Goal: Task Accomplishment & Management: Use online tool/utility

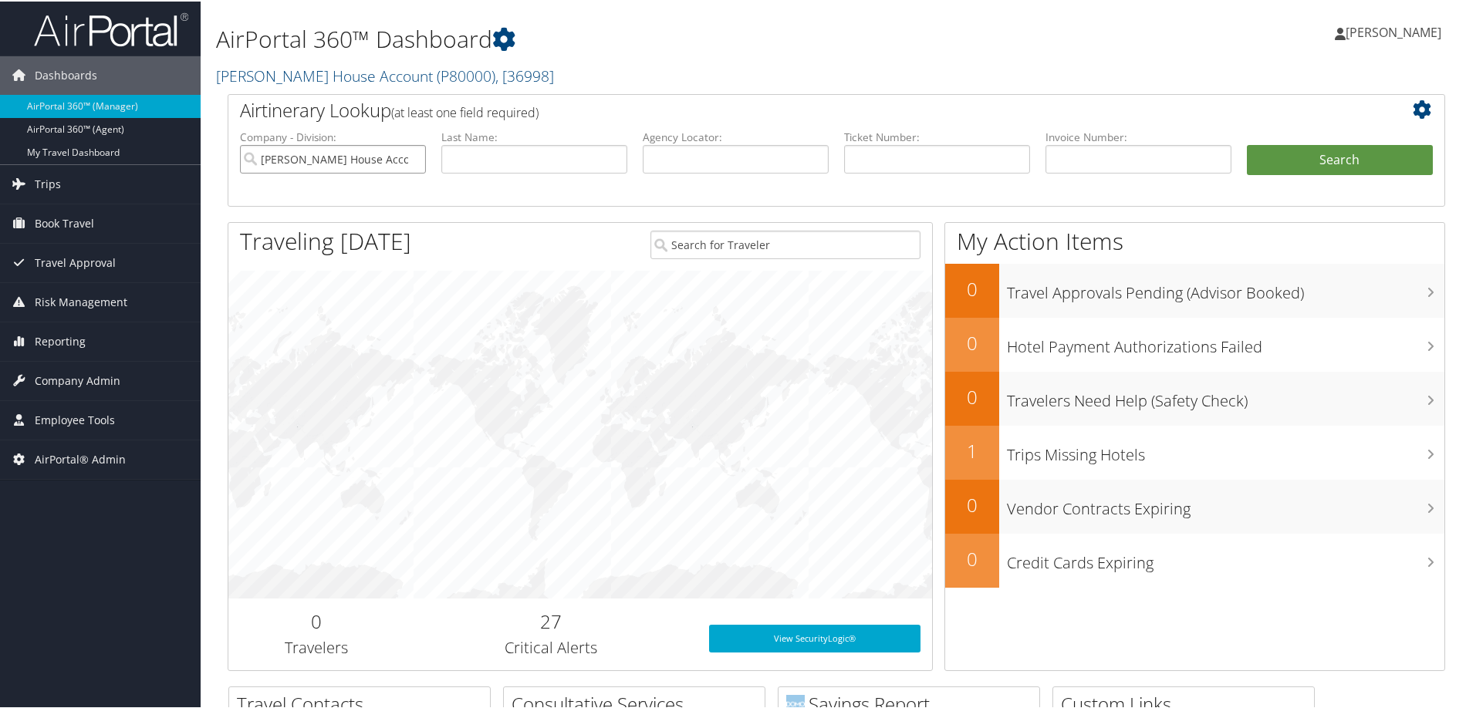
click at [415, 156] on input "Patty Herwick House Account" at bounding box center [333, 158] width 186 height 29
click at [1423, 106] on icon at bounding box center [1426, 108] width 26 height 19
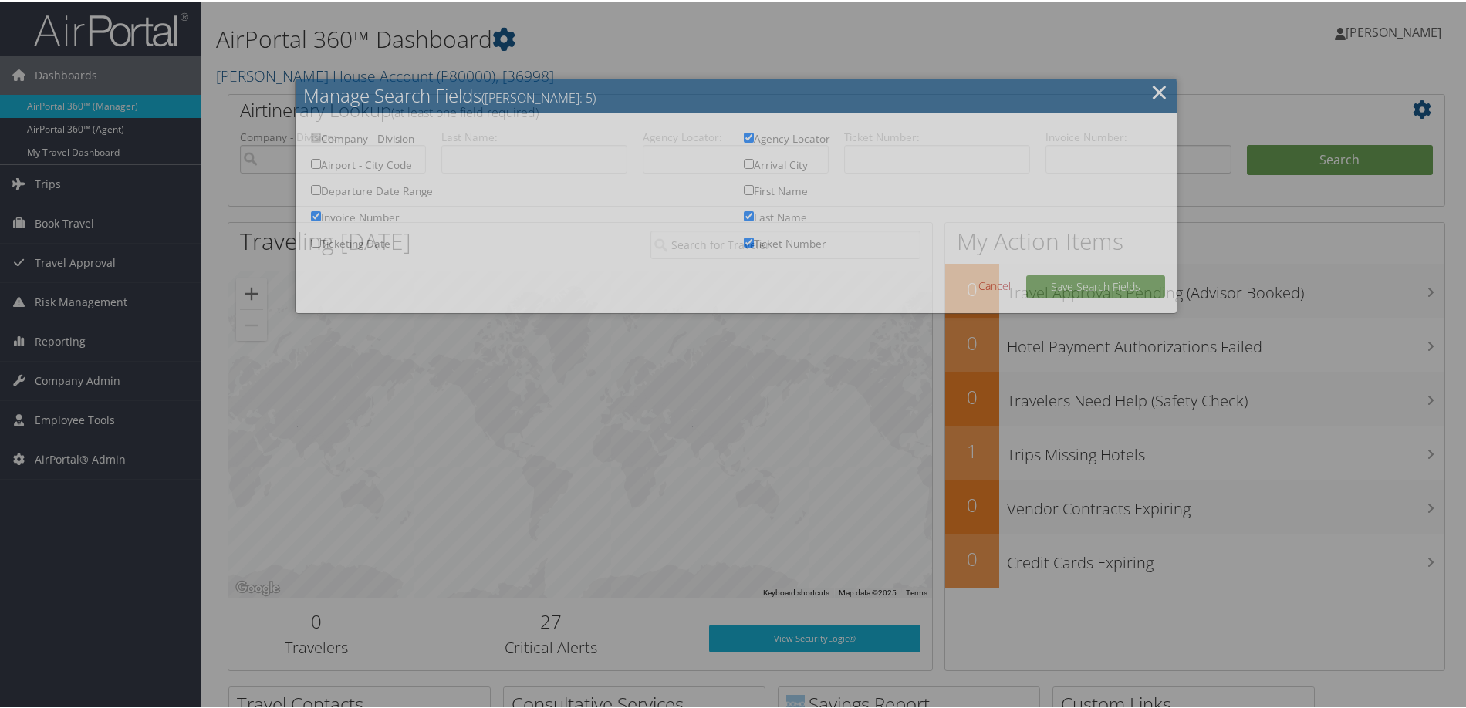
checkbox input "true"
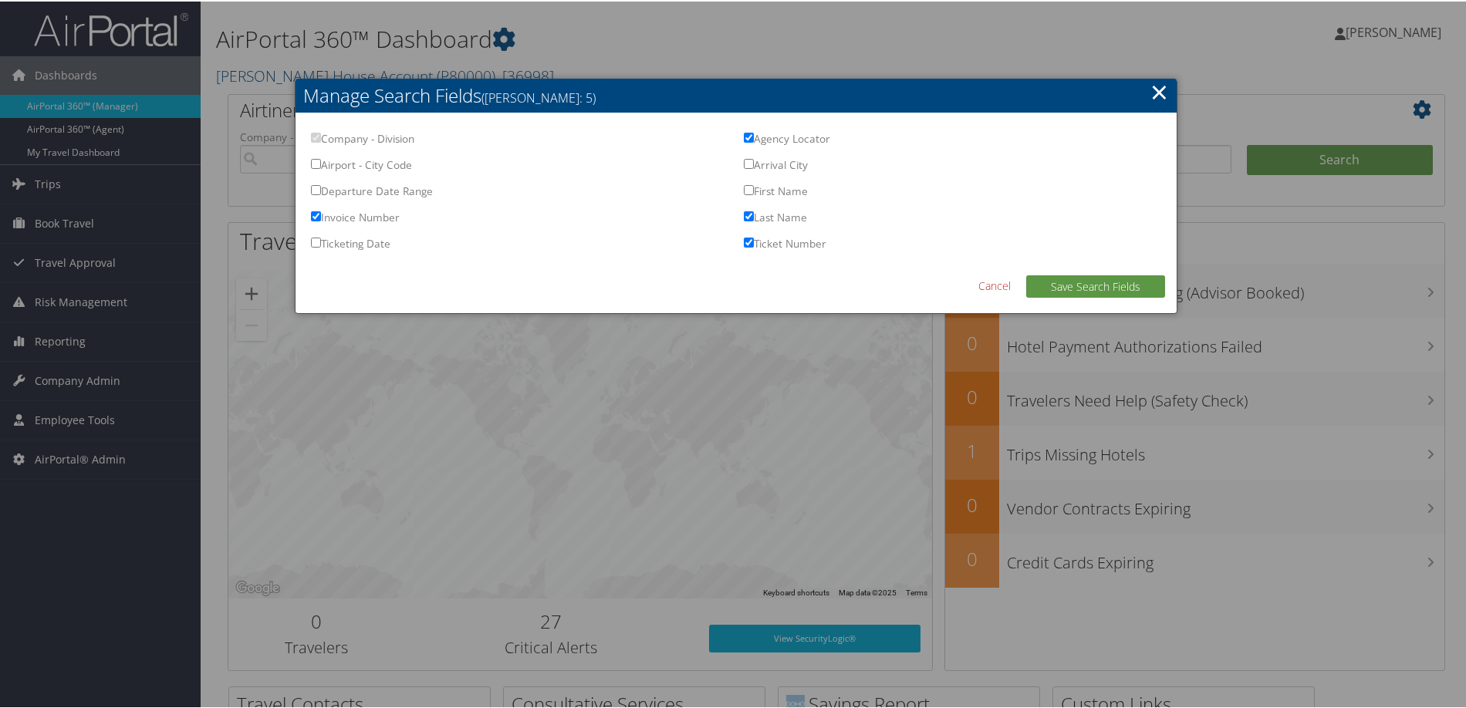
click at [316, 188] on input "Departure Date Range" at bounding box center [316, 189] width 10 height 10
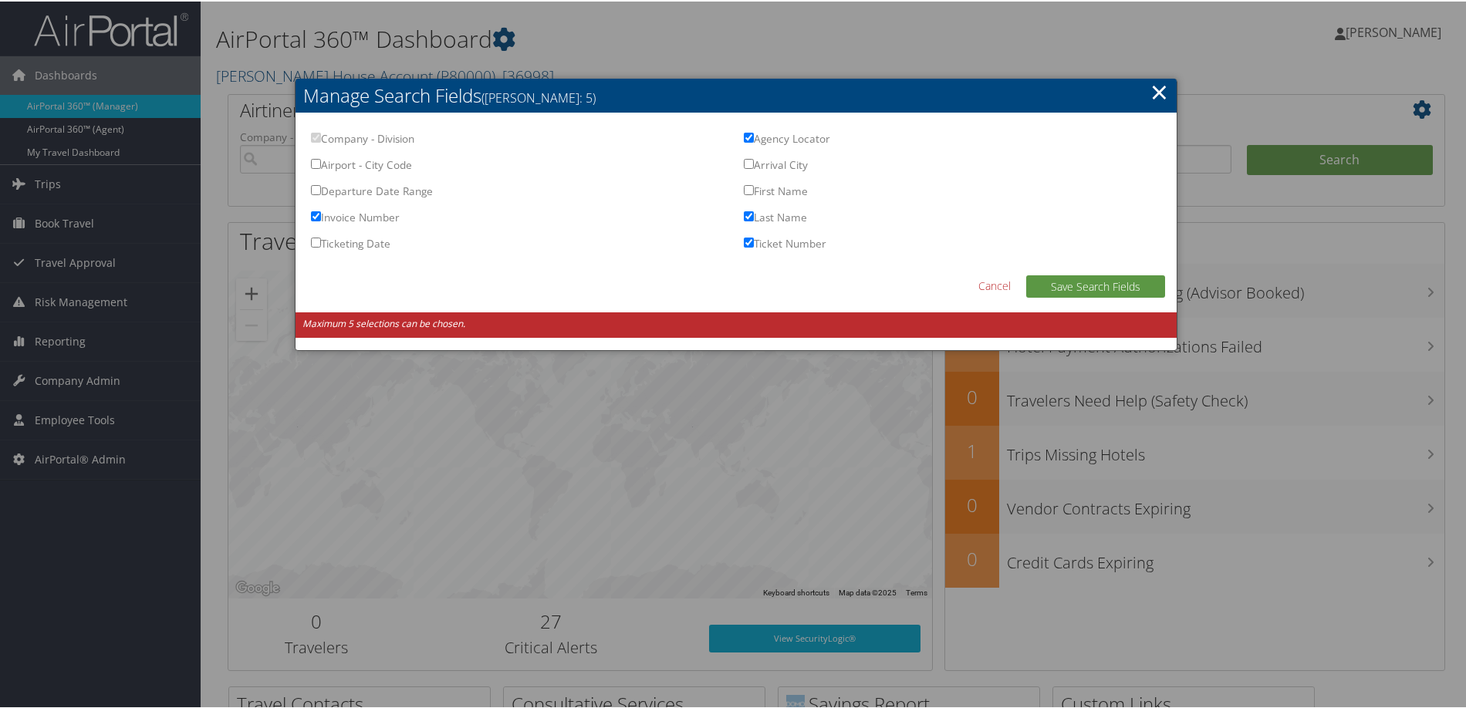
click at [313, 216] on input "Invoice Number" at bounding box center [316, 215] width 10 height 10
checkbox input "false"
click at [312, 186] on input "Departure Date Range" at bounding box center [316, 189] width 10 height 10
checkbox input "true"
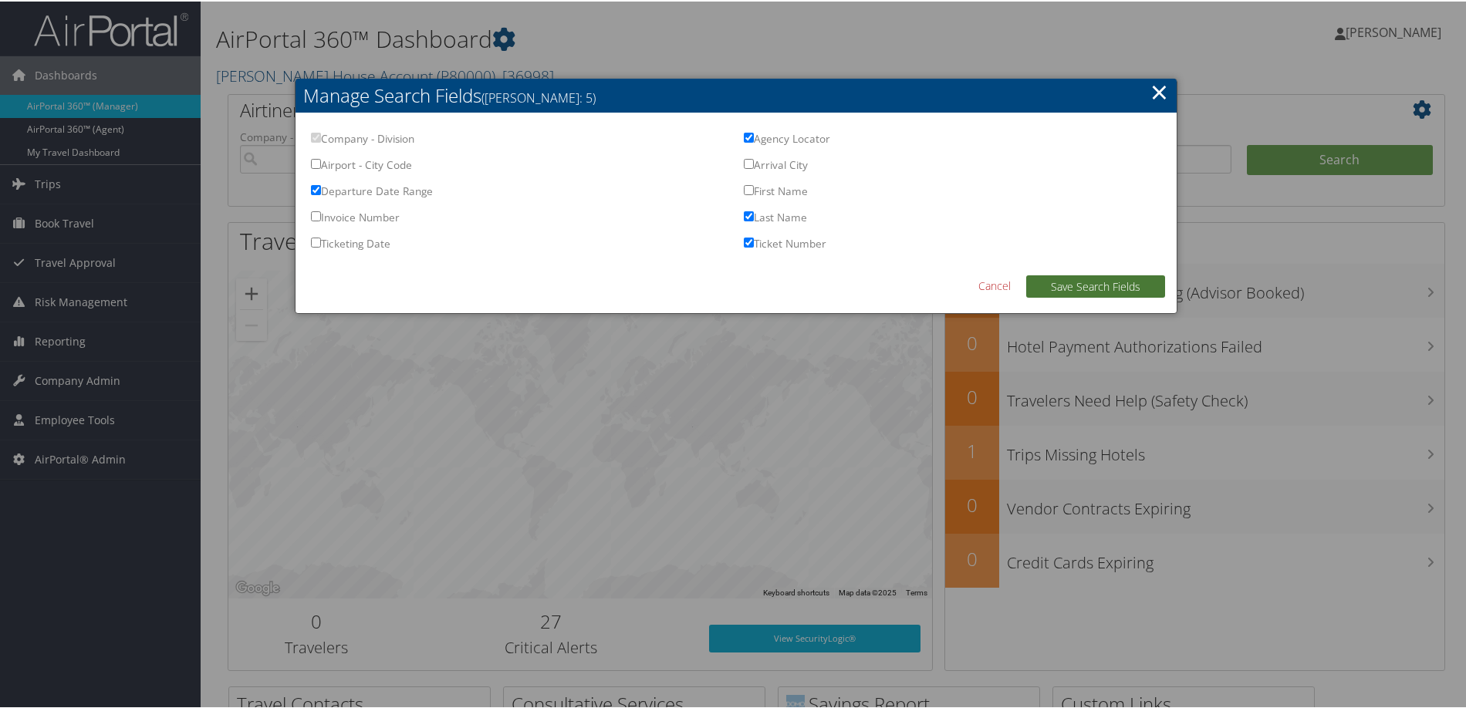
click at [1066, 280] on button "Save Search Fields" at bounding box center [1095, 285] width 139 height 22
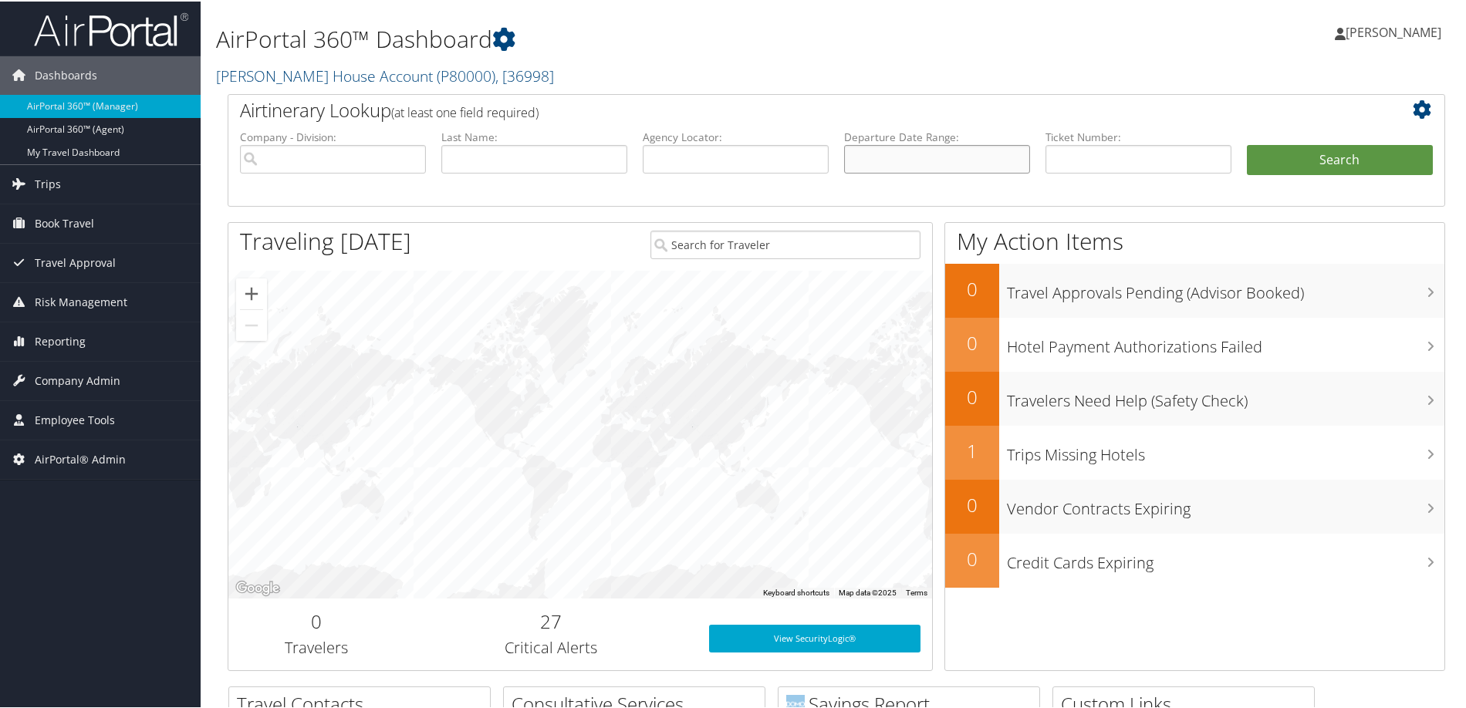
click at [946, 160] on input "text" at bounding box center [937, 158] width 186 height 29
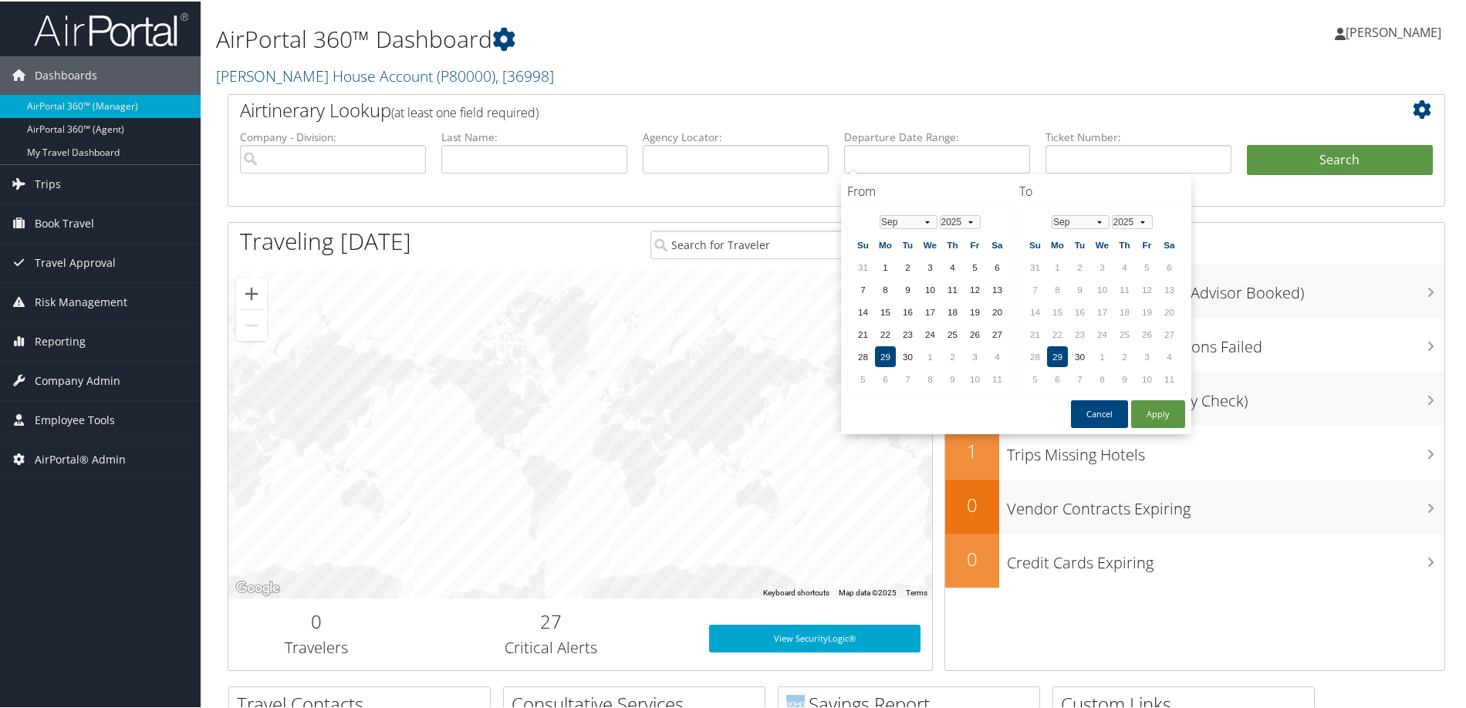
click at [880, 351] on td "29" at bounding box center [885, 355] width 21 height 21
click at [1062, 353] on td "29" at bounding box center [1057, 355] width 21 height 21
click at [1159, 407] on button "Apply" at bounding box center [1158, 413] width 54 height 28
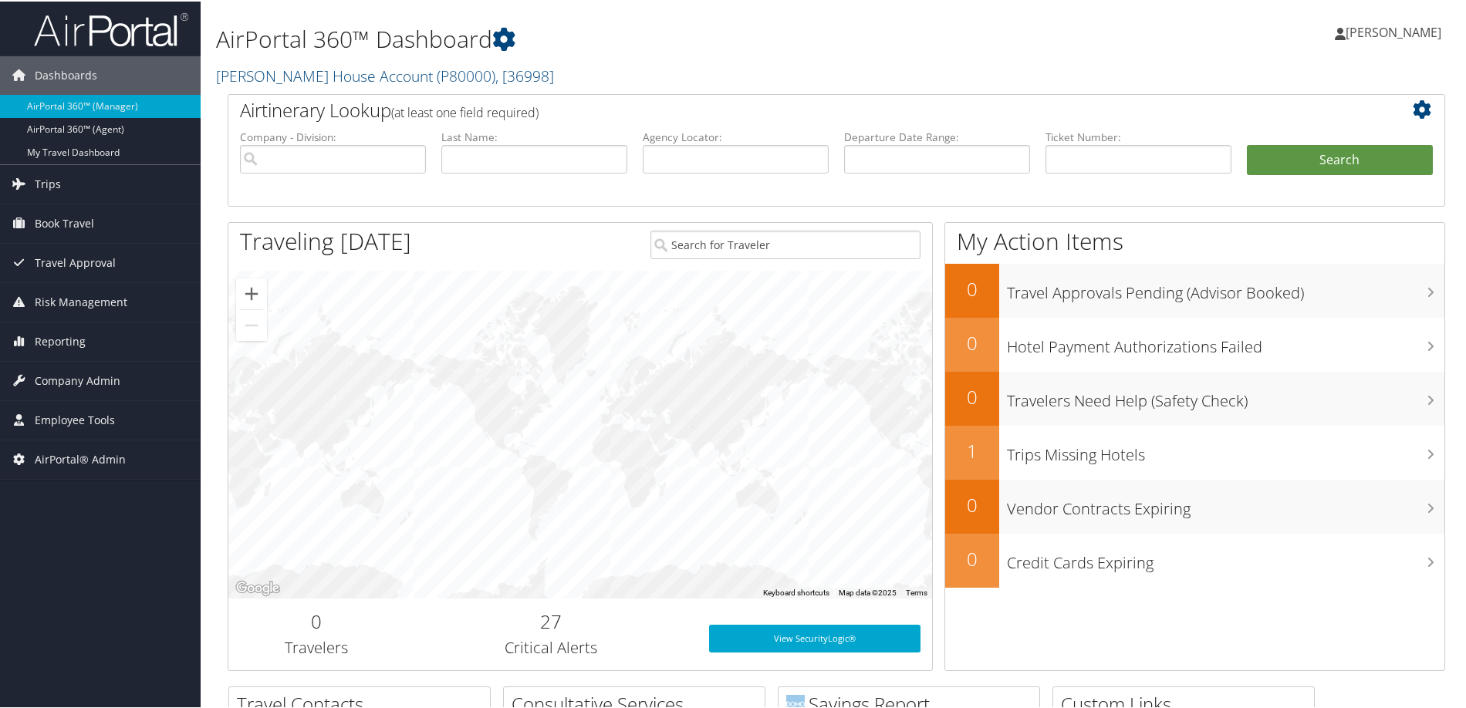
type input "[DATE]"
click at [1271, 158] on button "Search" at bounding box center [1340, 159] width 186 height 31
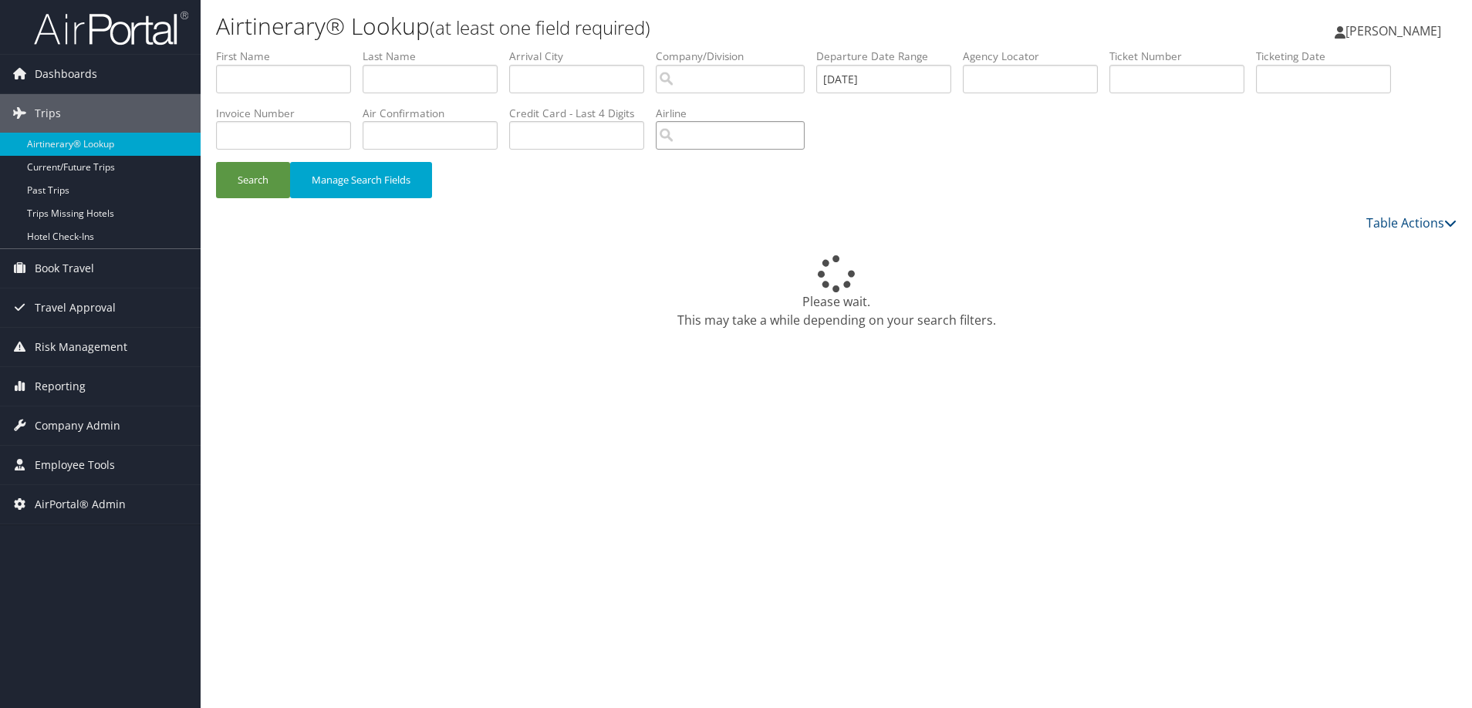
click at [715, 133] on input "search" at bounding box center [730, 135] width 149 height 29
click at [711, 140] on input "search" at bounding box center [730, 135] width 149 height 29
click at [707, 130] on input "search" at bounding box center [730, 135] width 149 height 29
click at [718, 141] on input "search" at bounding box center [730, 135] width 149 height 29
click at [744, 174] on div "AirVendor" at bounding box center [738, 179] width 145 height 15
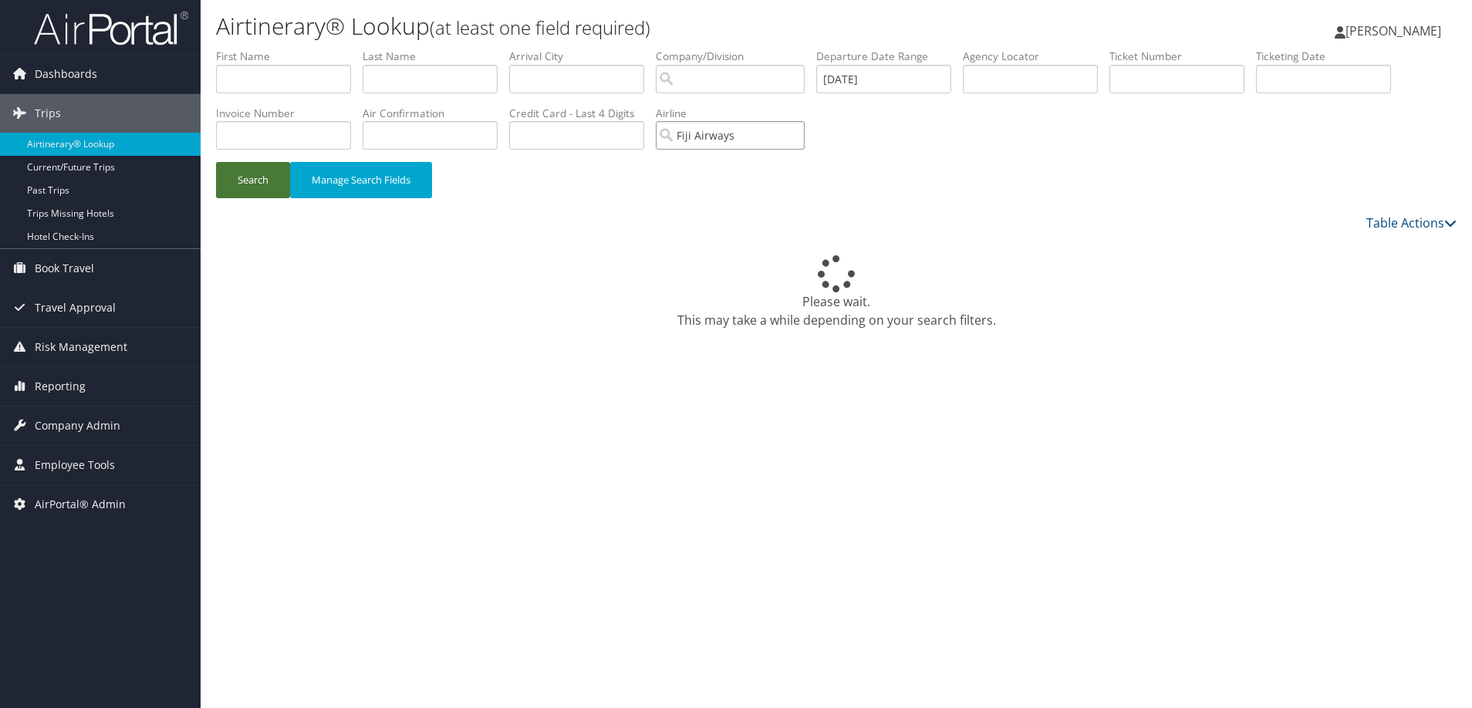
type input "Fiji Airways"
click at [227, 171] on button "Search" at bounding box center [253, 180] width 74 height 36
click at [247, 184] on button "Search" at bounding box center [253, 180] width 74 height 36
